Goal: Learn about a topic

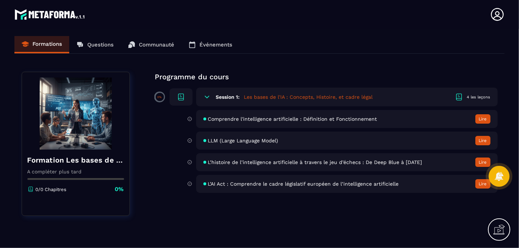
click at [480, 118] on button "Lire" at bounding box center [482, 118] width 15 height 9
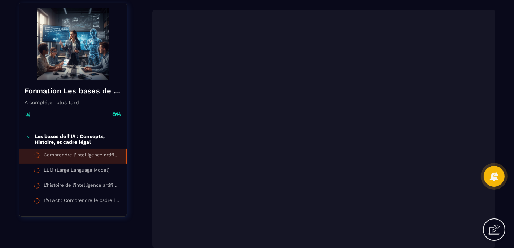
scroll to position [72, 0]
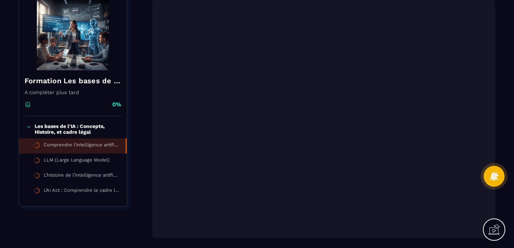
click at [30, 127] on icon at bounding box center [28, 126] width 5 height 7
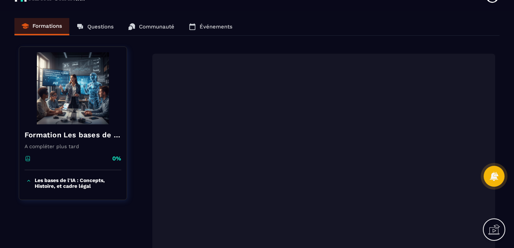
scroll to position [0, 0]
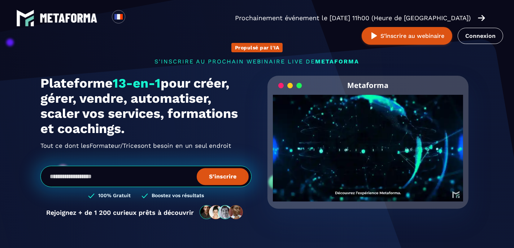
click at [480, 14] on img at bounding box center [480, 18] width 7 height 8
click at [474, 38] on link "Connexion" at bounding box center [479, 36] width 45 height 16
